Goal: Check status

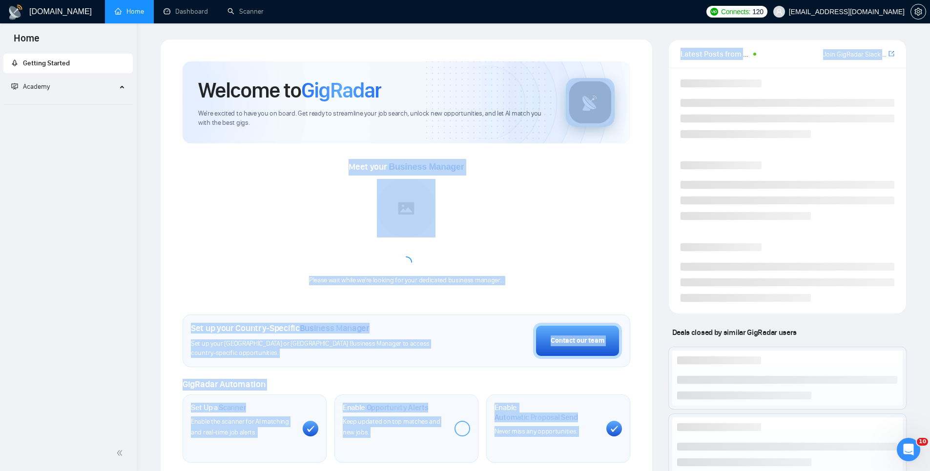
click at [669, 106] on div "Welcome to GigRadar We're excited to have you on board. Get ready to streamline…" at bounding box center [533, 365] width 762 height 652
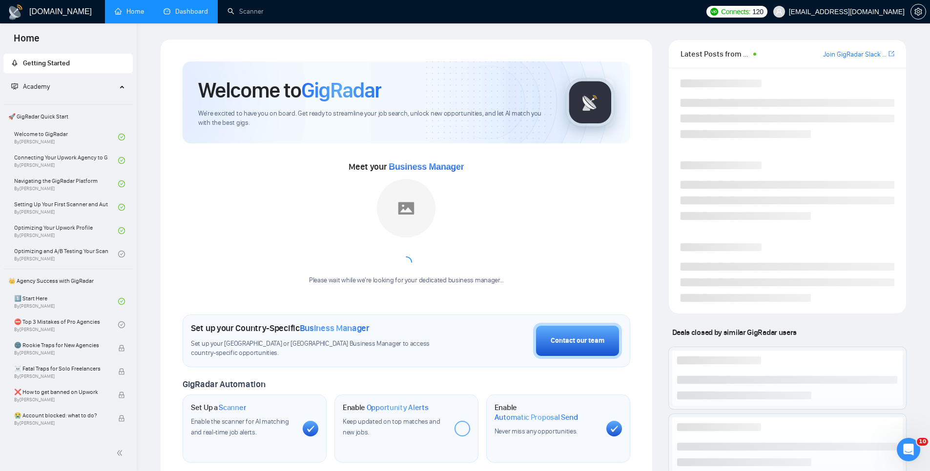
click at [191, 22] on li "Dashboard" at bounding box center [186, 11] width 64 height 23
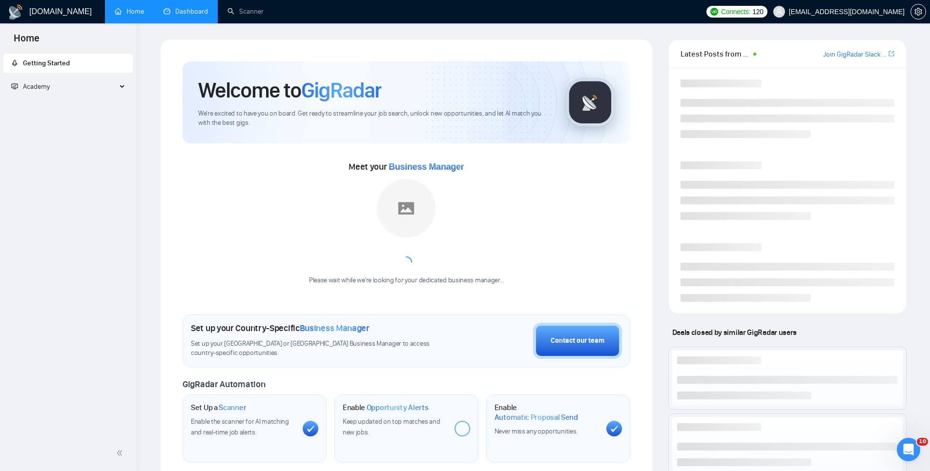
click at [190, 10] on link "Dashboard" at bounding box center [185, 11] width 44 height 8
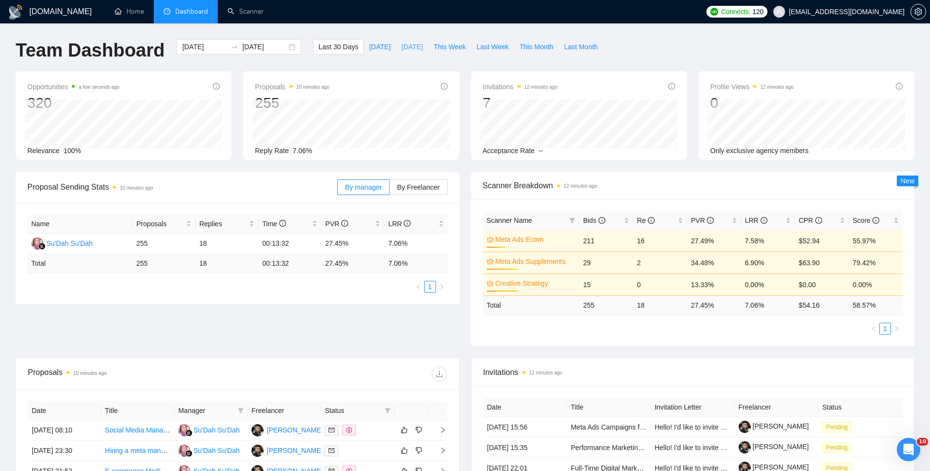
click at [403, 45] on span "[DATE]" at bounding box center [411, 46] width 21 height 11
type input "[DATE]"
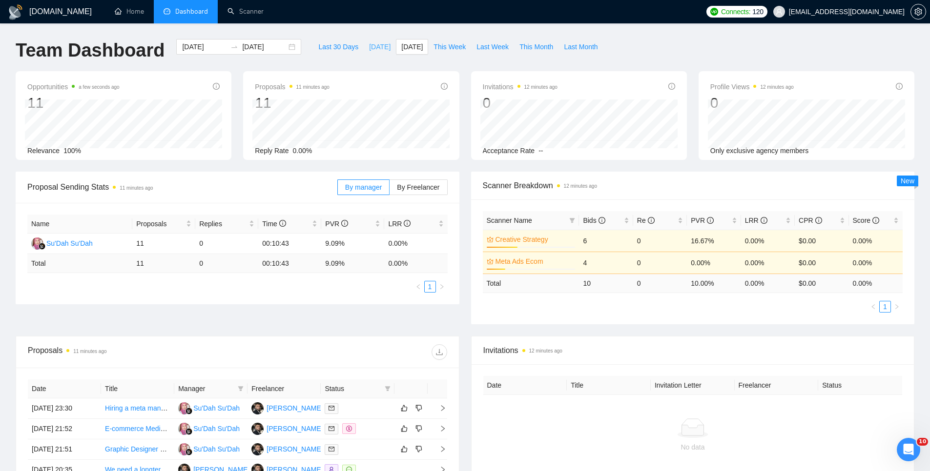
click at [369, 47] on span "[DATE]" at bounding box center [379, 46] width 21 height 11
type input "[DATE]"
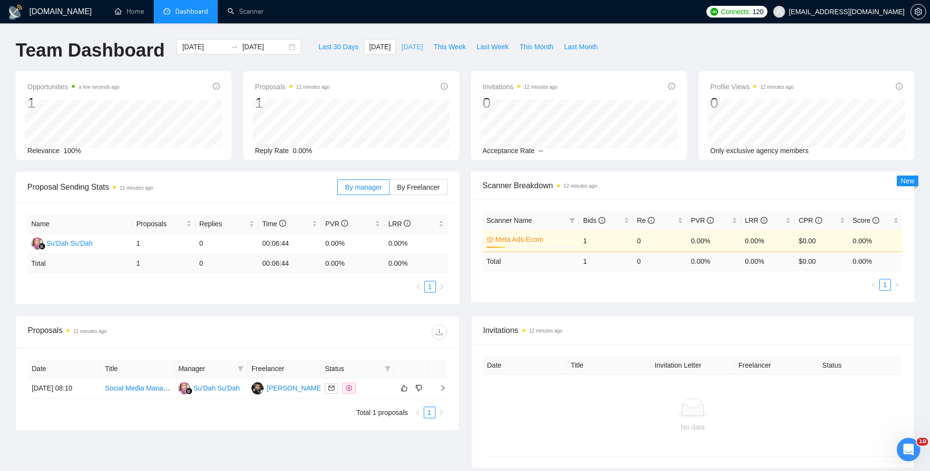
click at [417, 53] on button "[DATE]" at bounding box center [412, 47] width 32 height 16
type input "[DATE]"
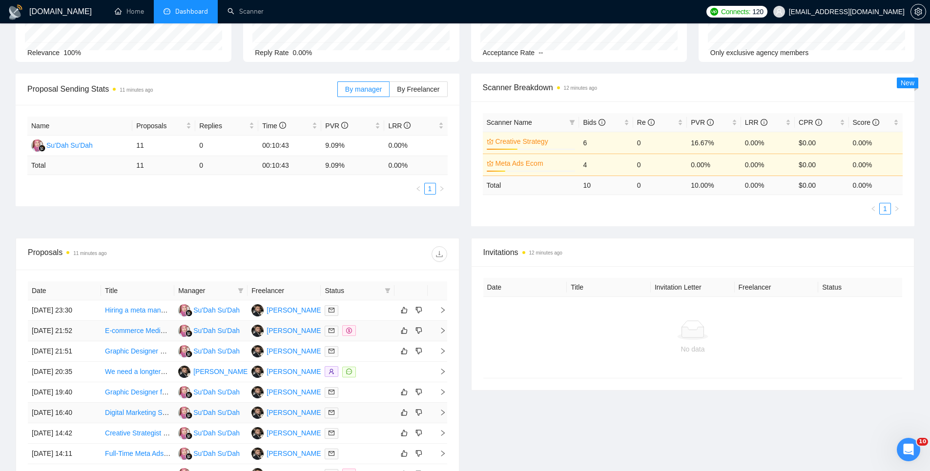
scroll to position [93, 0]
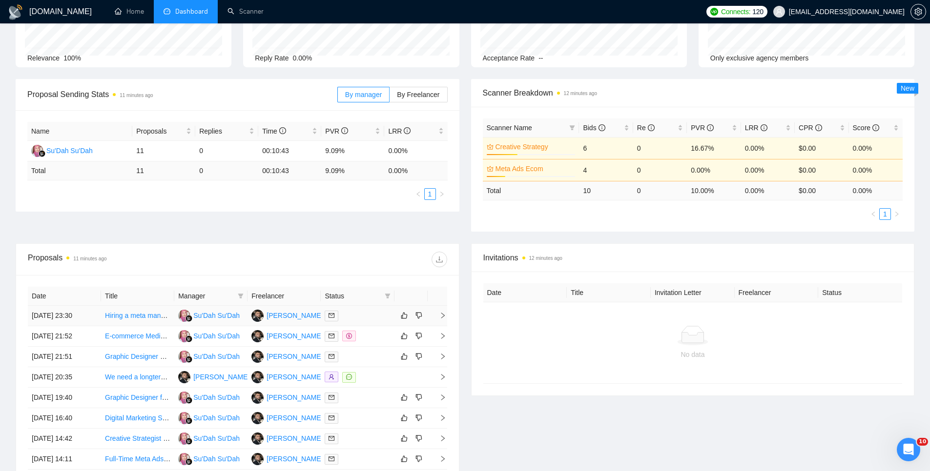
click at [443, 314] on icon "right" at bounding box center [442, 315] width 7 height 7
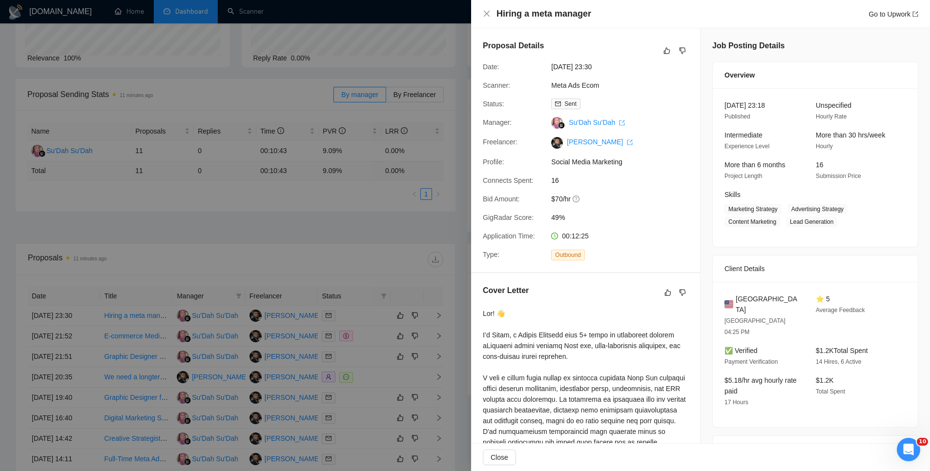
click at [524, 383] on div at bounding box center [585, 463] width 205 height 311
click at [409, 391] on div at bounding box center [465, 235] width 930 height 471
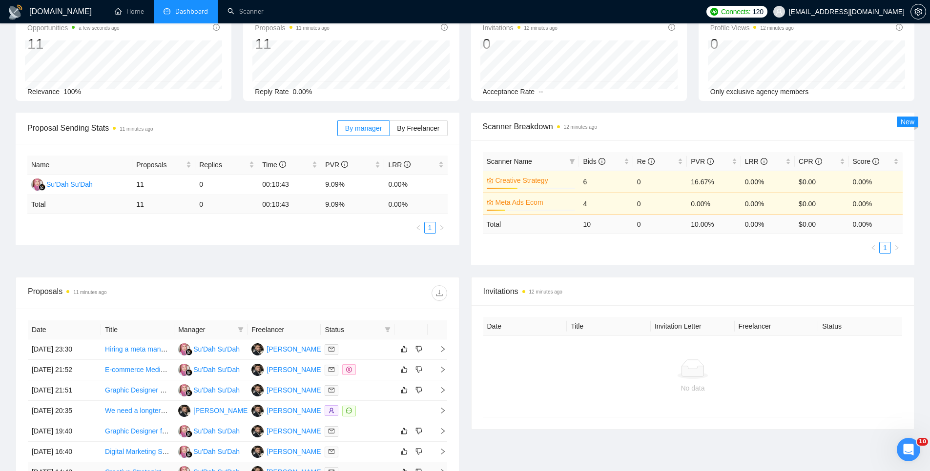
scroll to position [0, 0]
